Goal: Find specific page/section: Find specific page/section

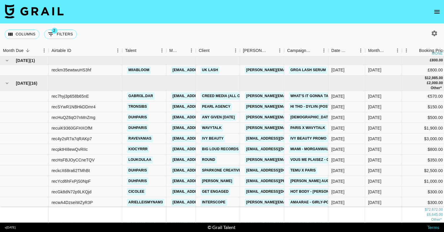
click at [418, 13] on icon "open drawer" at bounding box center [437, 12] width 5 height 4
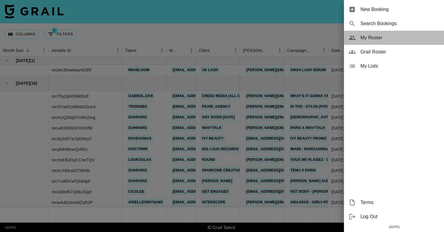
click at [389, 38] on span "My Roster" at bounding box center [400, 37] width 79 height 7
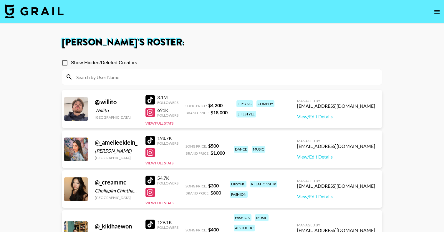
click at [236, 75] on input at bounding box center [226, 76] width 306 height 9
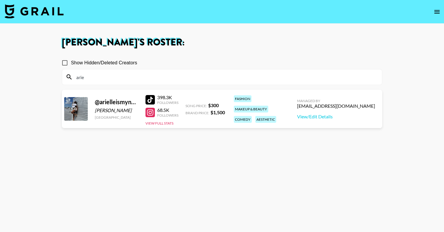
click at [306, 60] on div "Show Hidden/Deleted Creators" at bounding box center [222, 63] width 321 height 12
click at [0, 0] on section "[PERSON_NAME] 's Roster: Show Hidden/Deleted Creators arie @ arielleismynam3 [P…" at bounding box center [222, 137] width 444 height 274
click at [111, 79] on input "arie" at bounding box center [226, 76] width 306 height 9
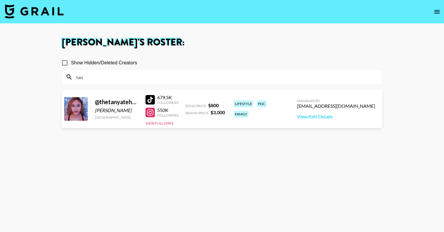
type input "tan"
click at [0, 0] on section "[PERSON_NAME] 's Roster: Show Hidden/Deleted Creators tan @ thetanyatehanna [PE…" at bounding box center [222, 137] width 444 height 274
click at [94, 76] on input "tan" at bounding box center [226, 76] width 306 height 9
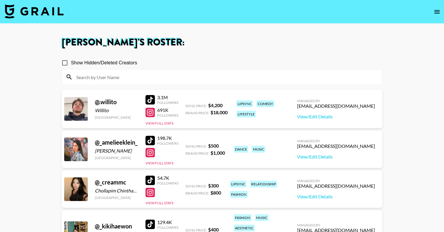
click at [38, 11] on img at bounding box center [34, 11] width 59 height 14
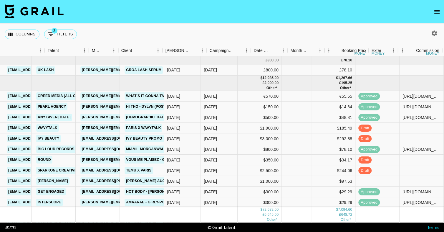
scroll to position [0, 210]
